Goal: Task Accomplishment & Management: Use online tool/utility

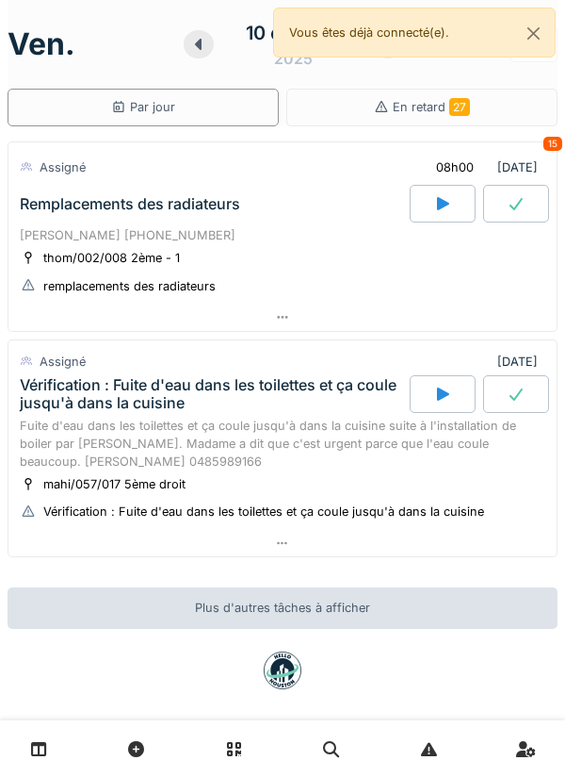
click at [425, 466] on div "Fuite d'eau dans les toilettes et ça coule jusqu'à dans la cuisine suite à l'in…" at bounding box center [283, 444] width 526 height 55
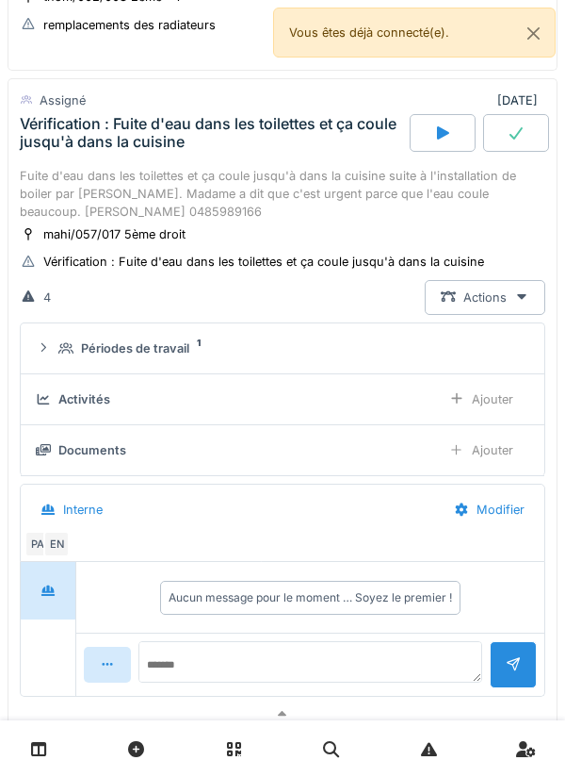
scroll to position [263, 0]
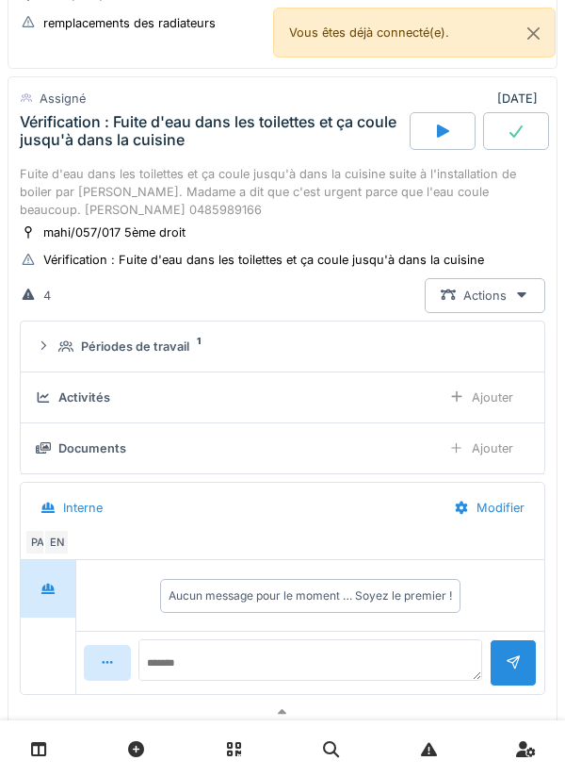
click at [456, 353] on div "Périodes de travail 1" at bounding box center [290, 346] width 464 height 18
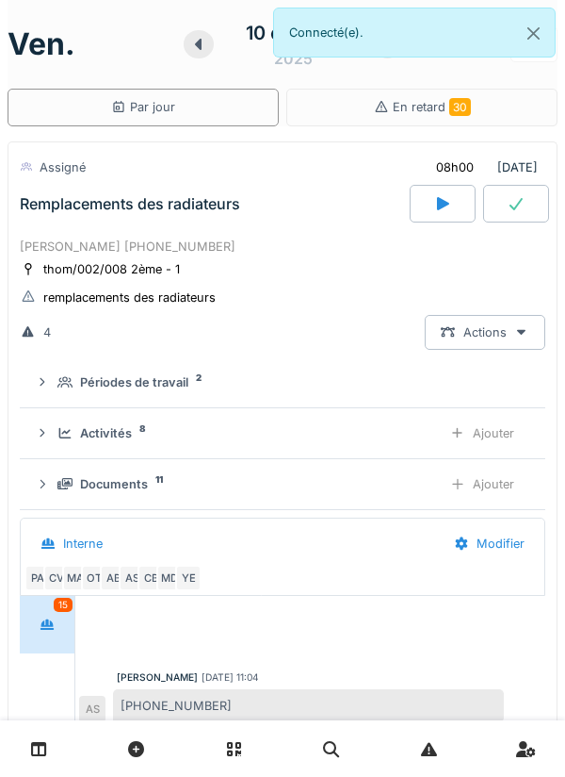
scroll to position [306, 0]
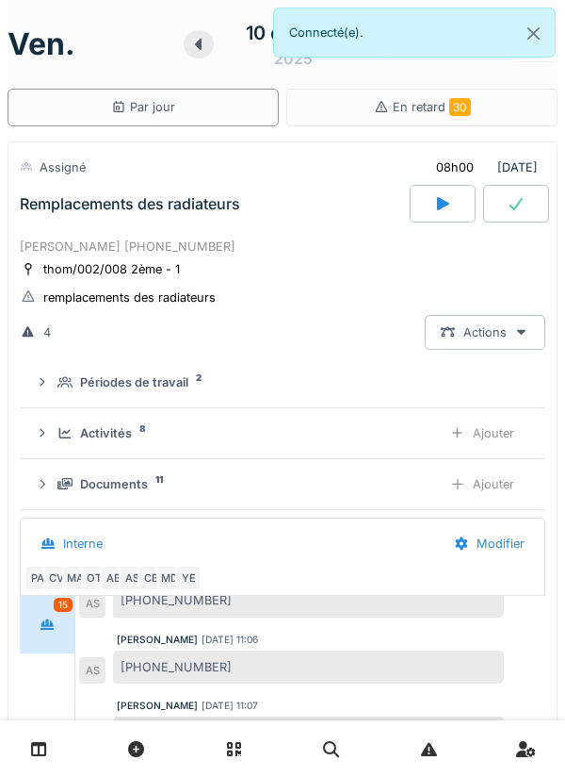
click at [259, 219] on div "Remplacements des radiateurs" at bounding box center [213, 204] width 394 height 38
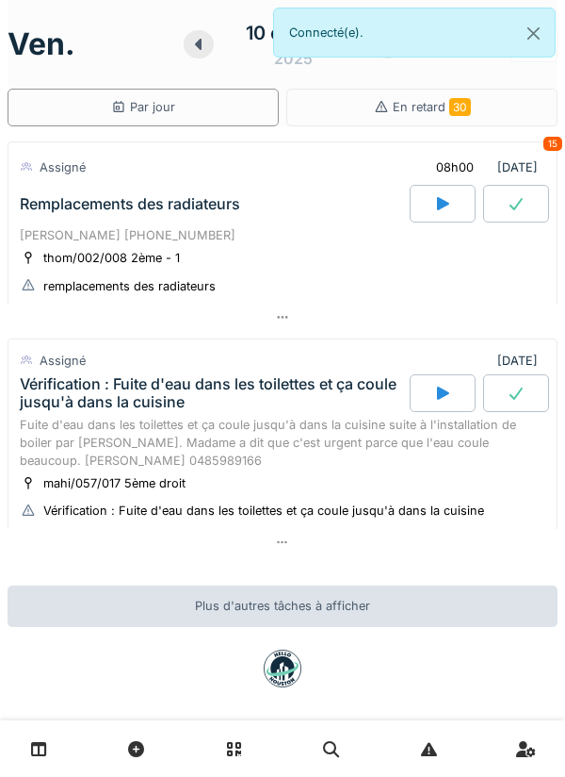
click at [296, 214] on div "Remplacements des radiateurs" at bounding box center [213, 204] width 394 height 38
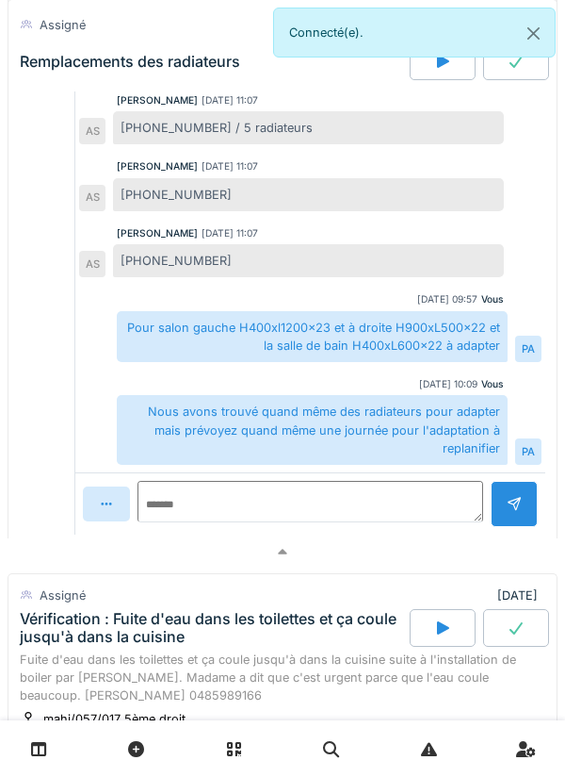
scroll to position [855, 0]
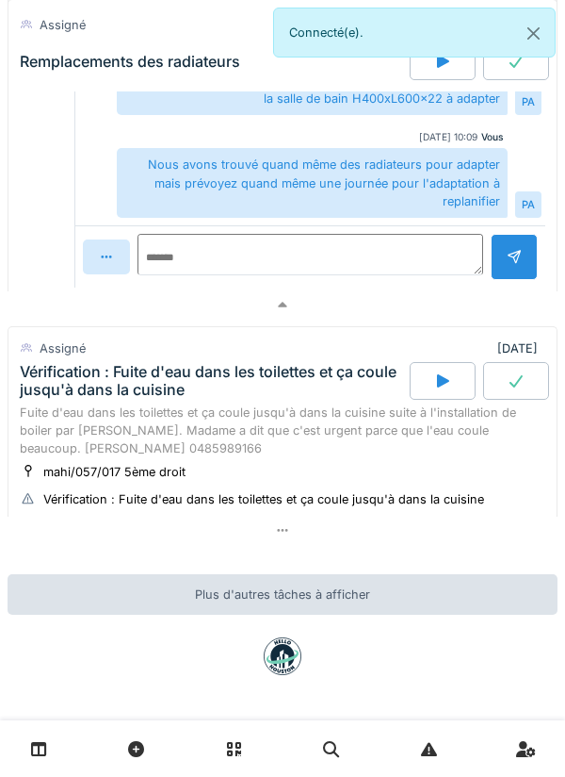
click at [177, 429] on div "Fuite d'eau dans les toilettes et ça coule jusqu'à dans la cuisine suite à l'in…" at bounding box center [283, 430] width 526 height 55
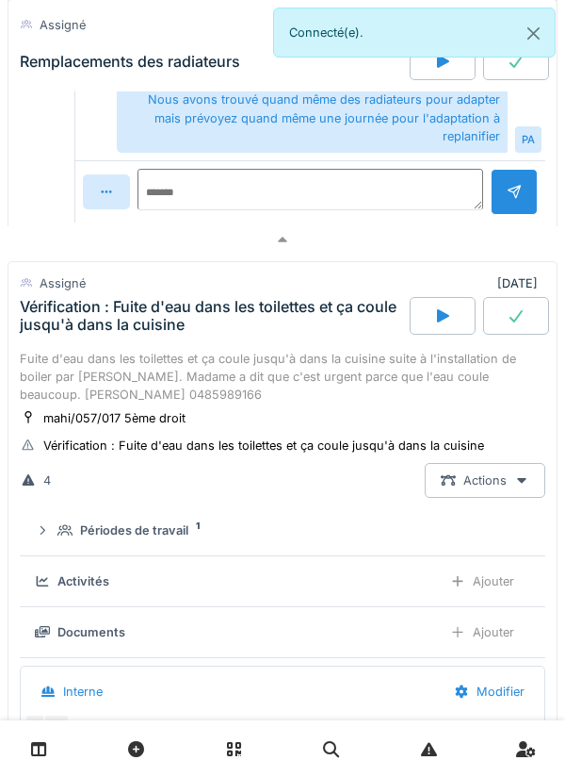
scroll to position [1105, 0]
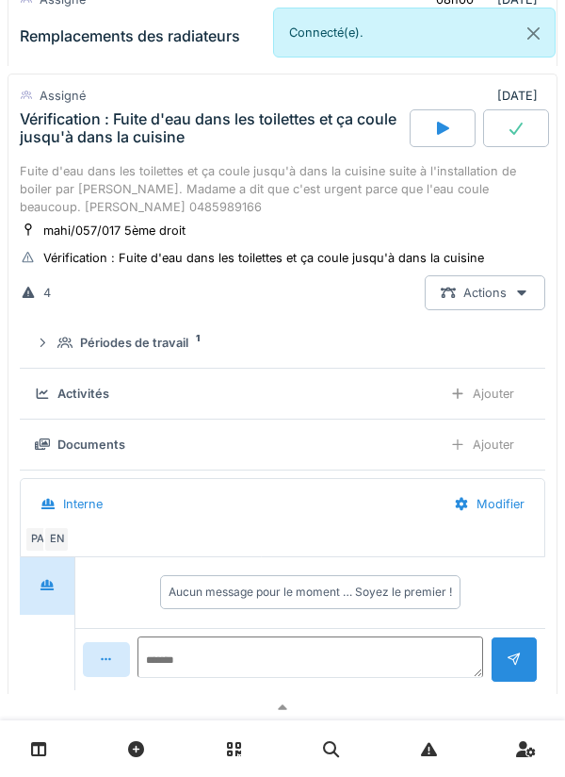
click at [64, 543] on div "EN" at bounding box center [56, 539] width 26 height 26
click at [442, 136] on icon at bounding box center [443, 128] width 19 height 15
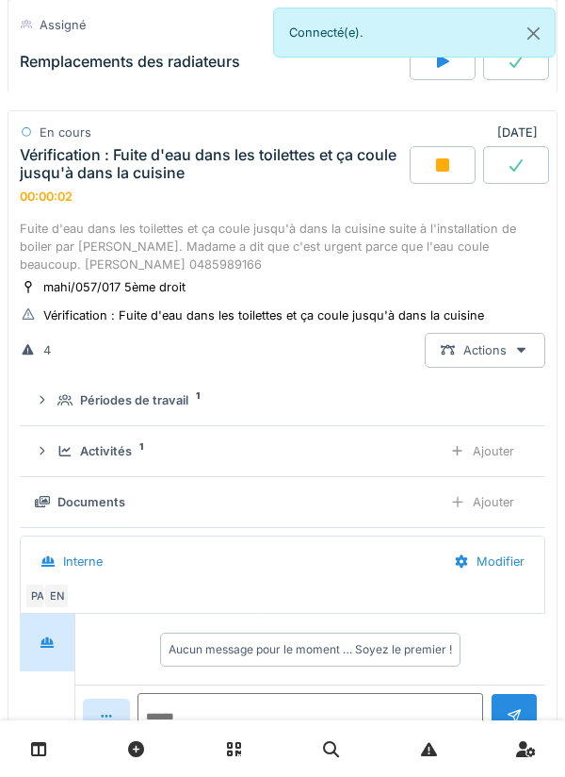
click at [452, 168] on div at bounding box center [443, 165] width 66 height 38
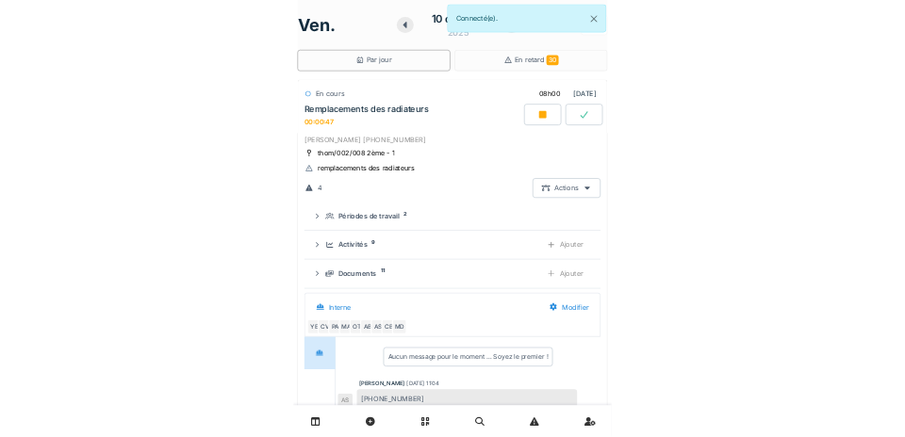
scroll to position [0, 0]
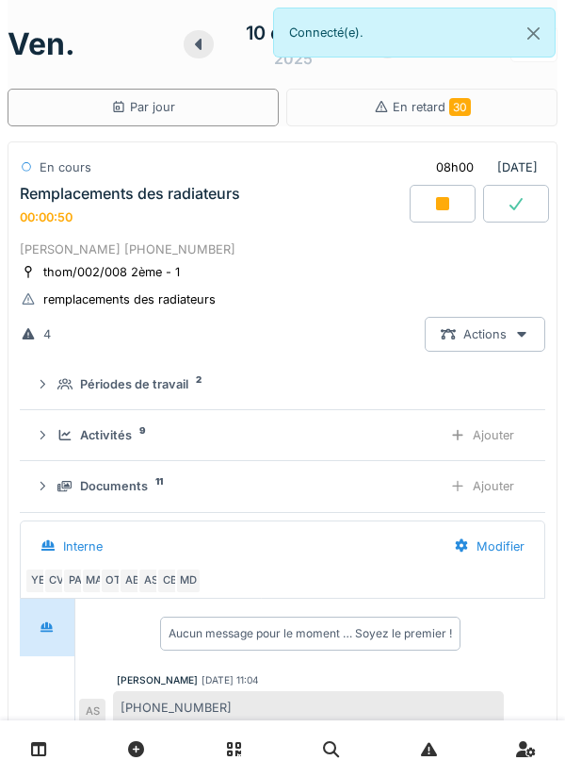
click at [500, 446] on div "Ajouter" at bounding box center [482, 435] width 96 height 35
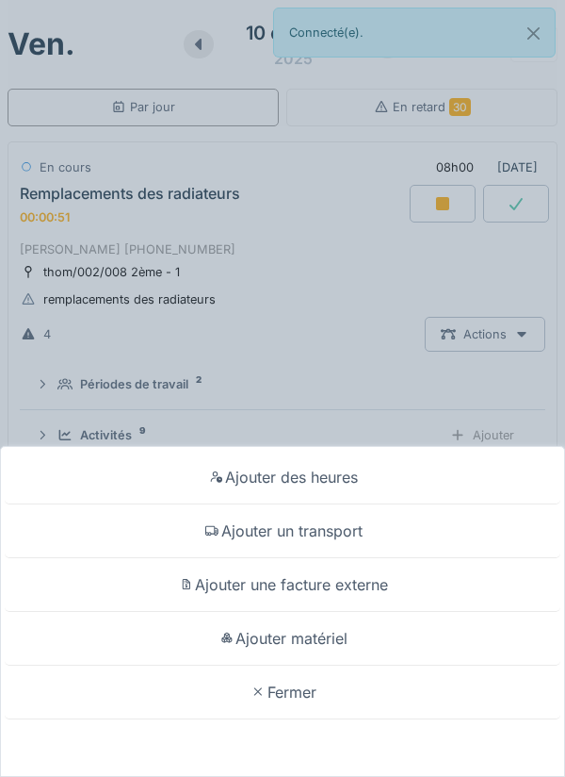
click at [343, 533] on div "Ajouter un transport" at bounding box center [283, 531] width 556 height 54
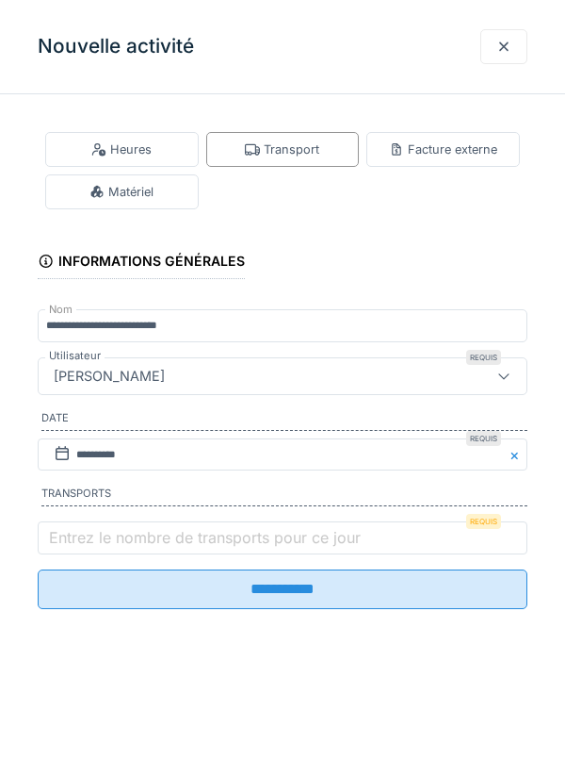
click at [119, 538] on label "Entrez le nombre de transports pour ce jour" at bounding box center [204, 537] width 319 height 23
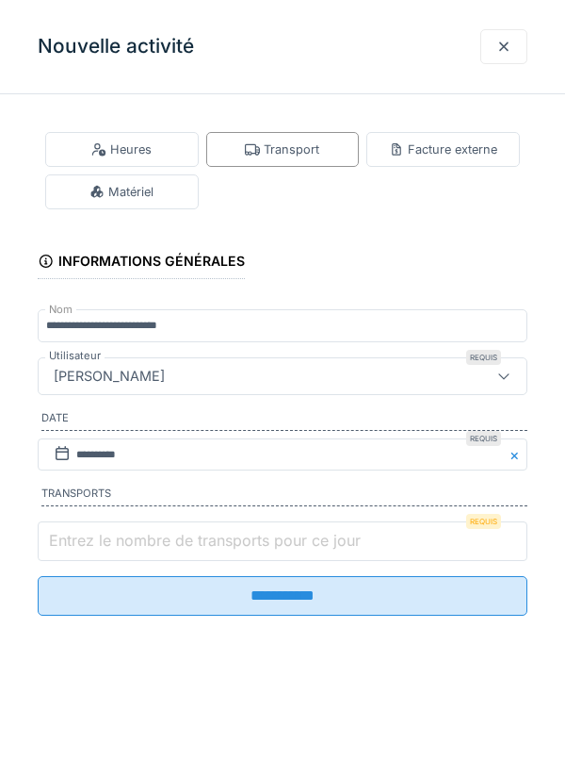
click at [119, 538] on input "Entrez le nombre de transports pour ce jour" at bounding box center [283, 541] width 490 height 40
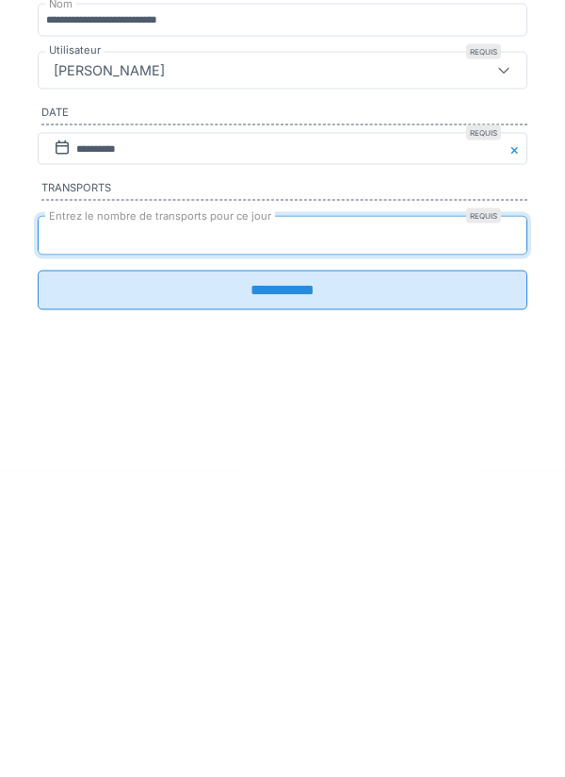
type input "*"
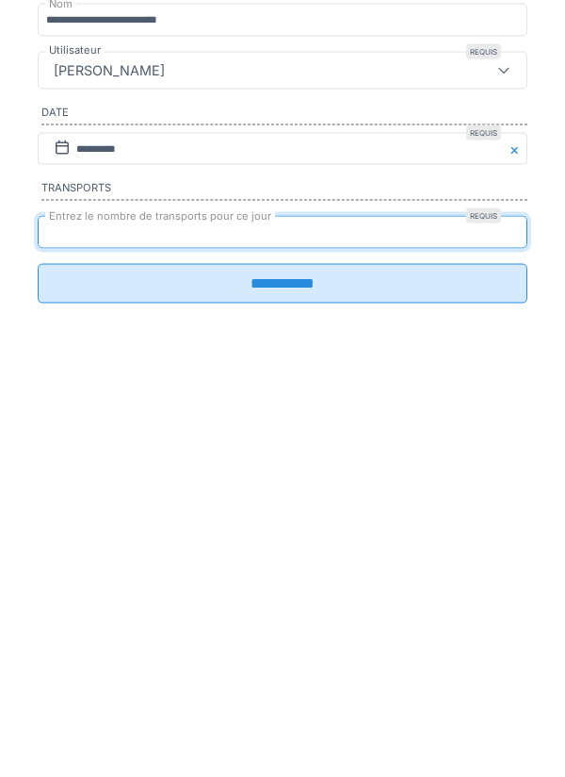
click at [440, 603] on input "**********" at bounding box center [283, 589] width 490 height 40
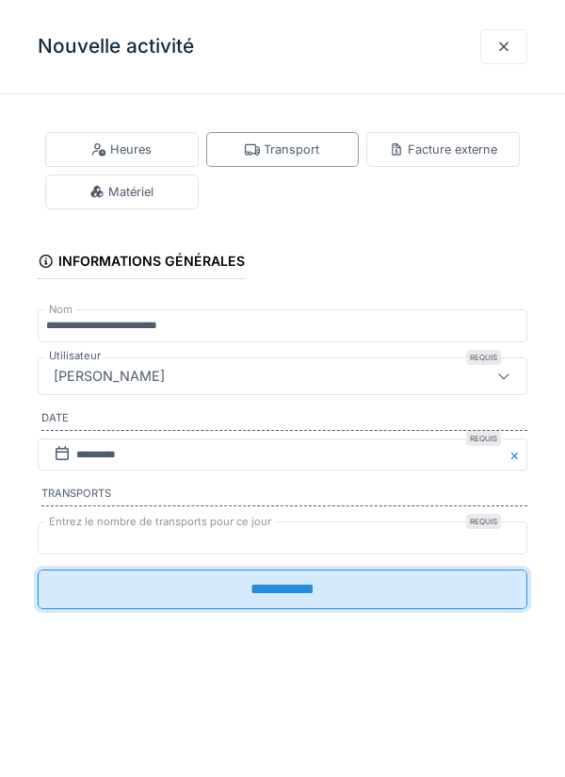
click at [433, 601] on div "**********" at bounding box center [282, 388] width 565 height 777
